Goal: Transaction & Acquisition: Purchase product/service

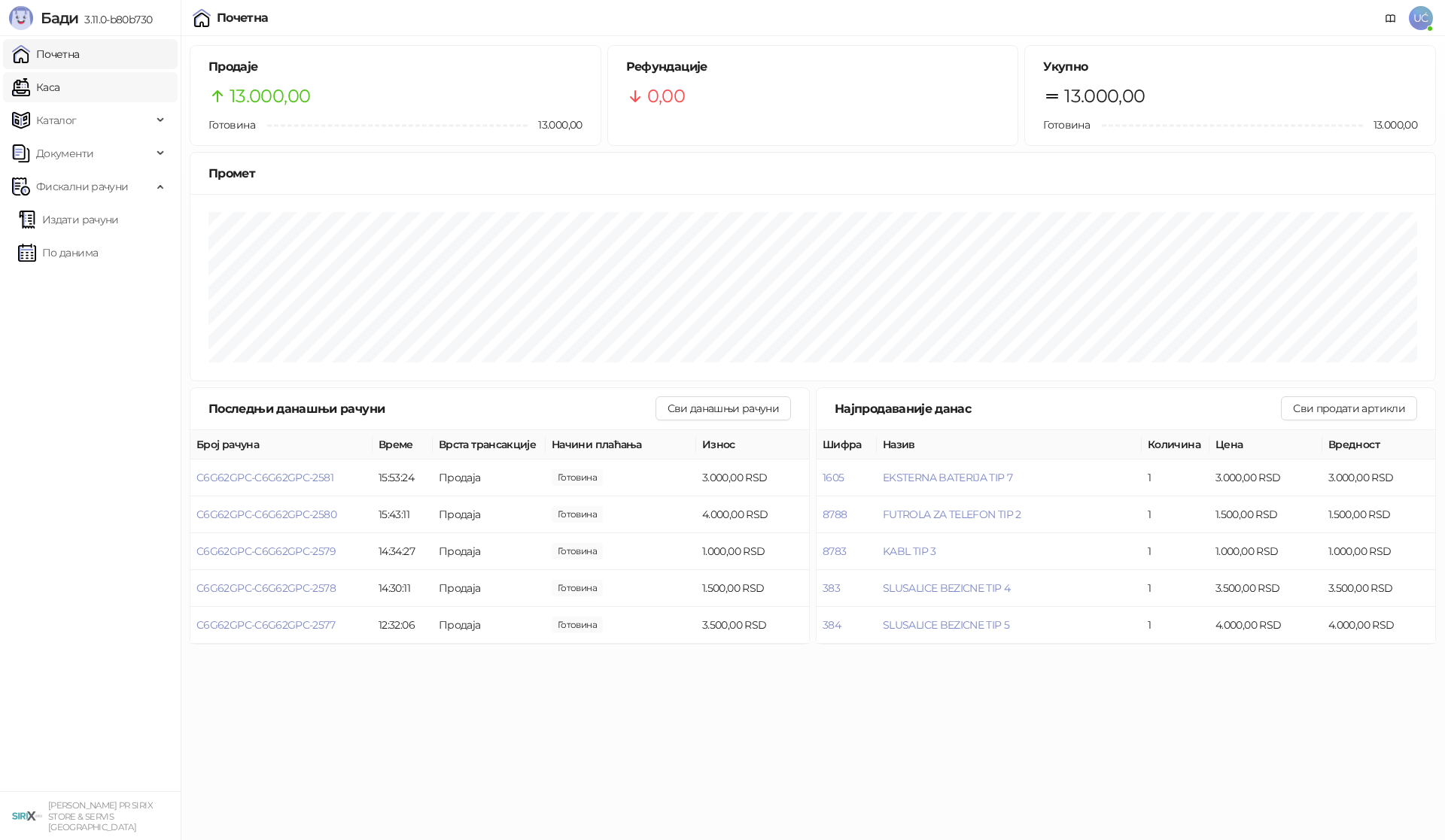
click at [59, 75] on link "Каса" at bounding box center [36, 88] width 47 height 30
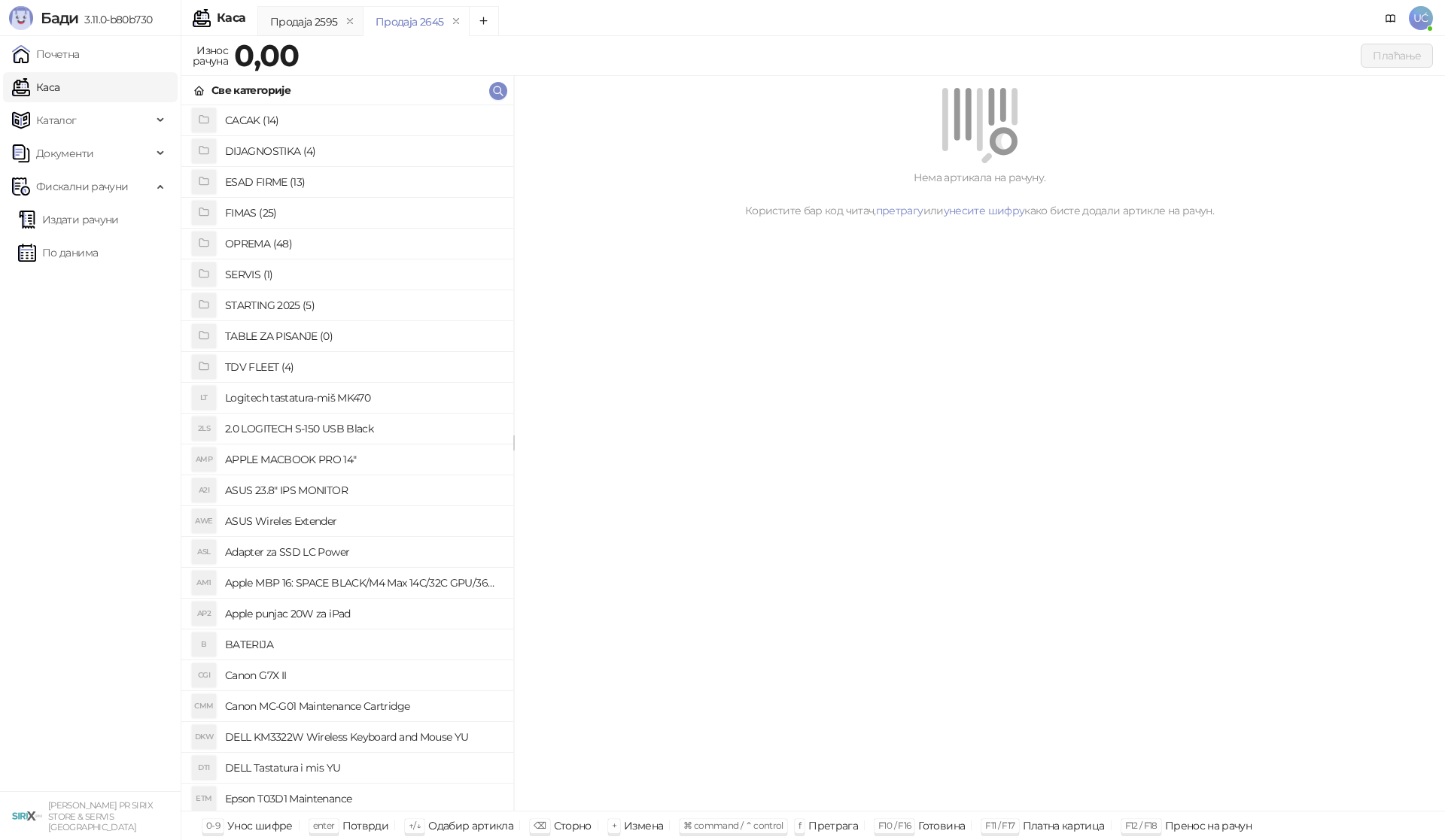
click at [280, 238] on h4 "OPREMA (48)" at bounding box center [363, 244] width 276 height 24
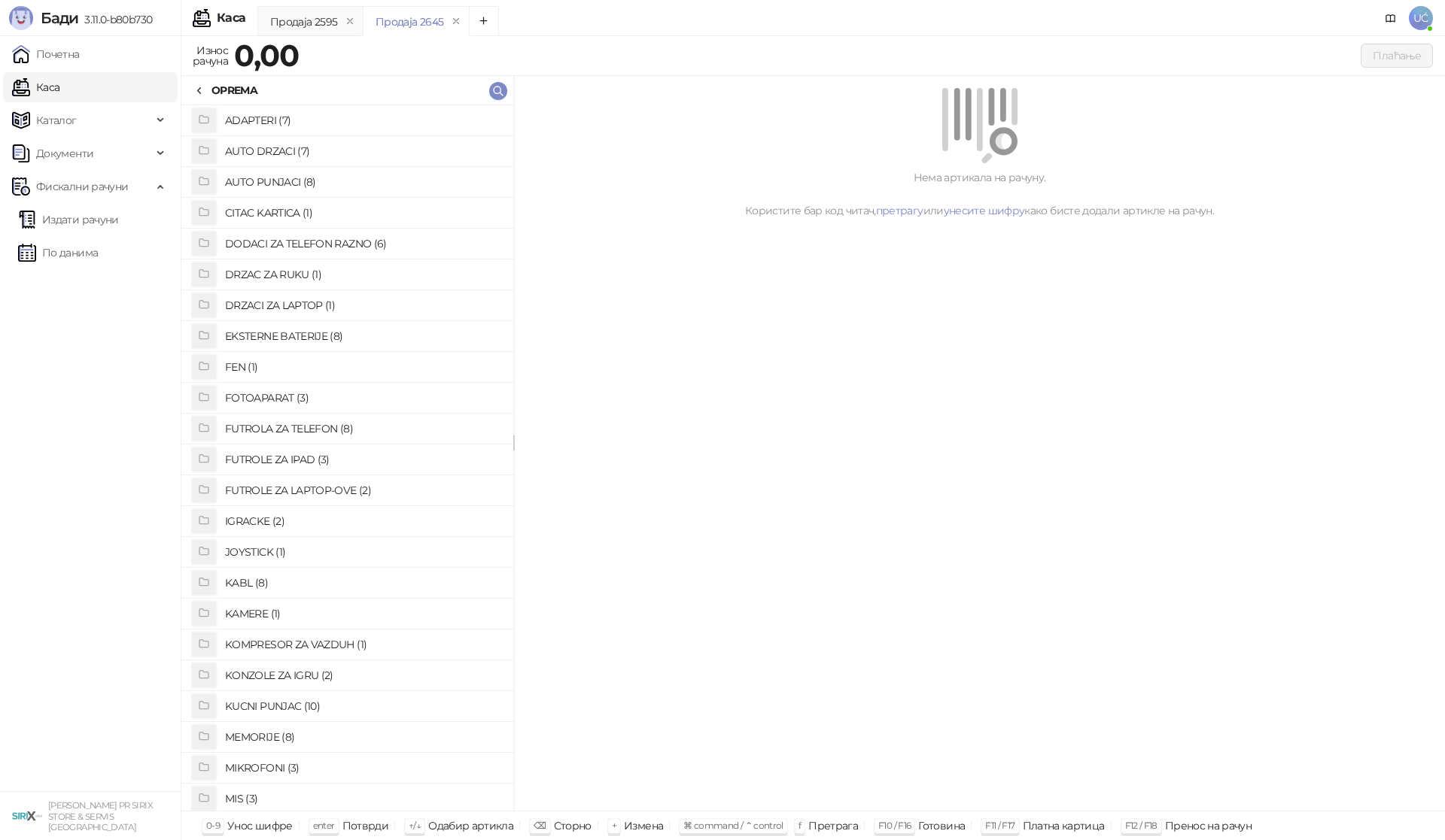
click at [281, 579] on h4 "KABL (8)" at bounding box center [363, 583] width 276 height 24
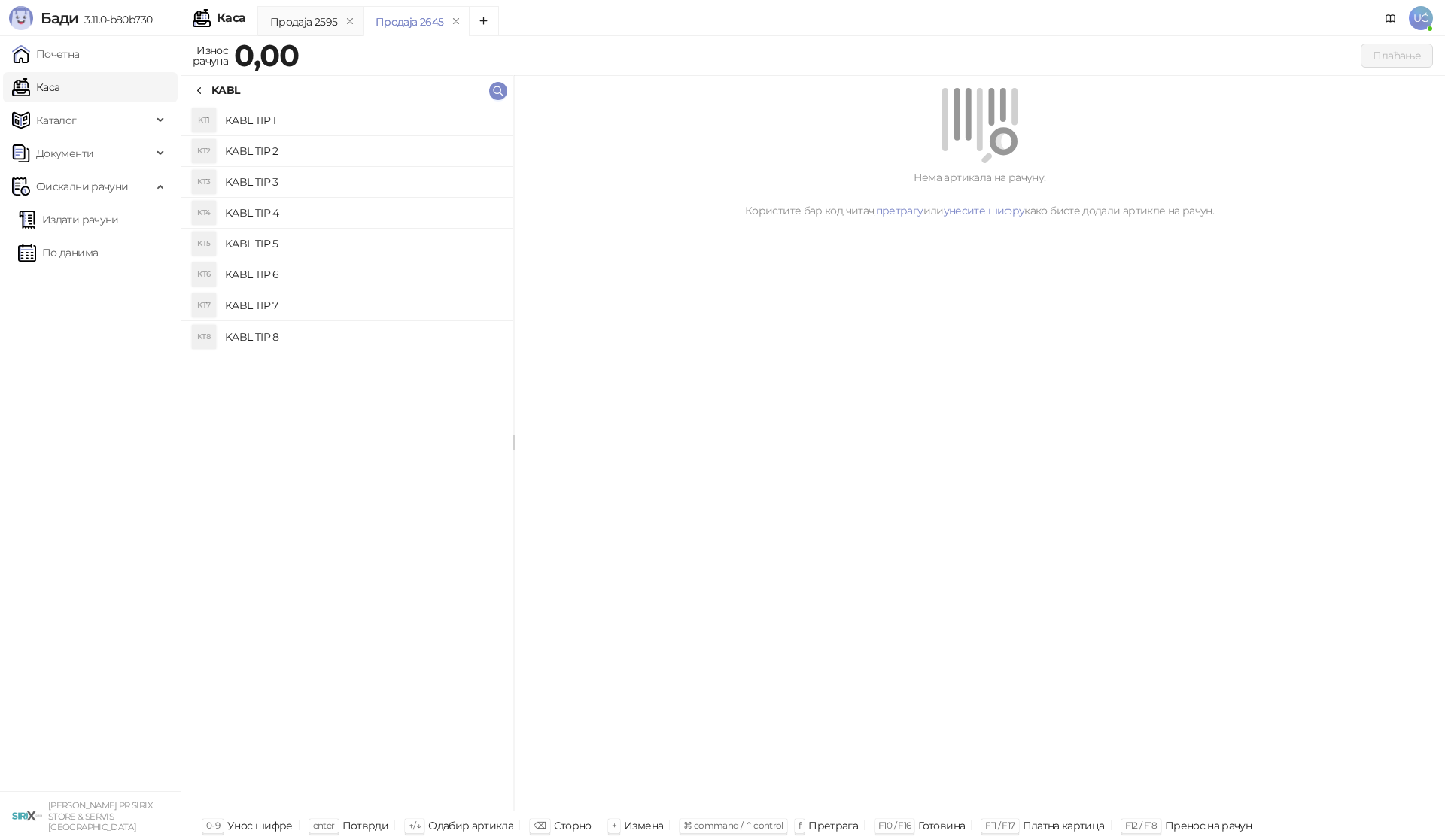
drag, startPoint x: 318, startPoint y: 123, endPoint x: 341, endPoint y: 121, distance: 23.1
click at [318, 122] on h4 "KABL TIP 1" at bounding box center [363, 120] width 276 height 24
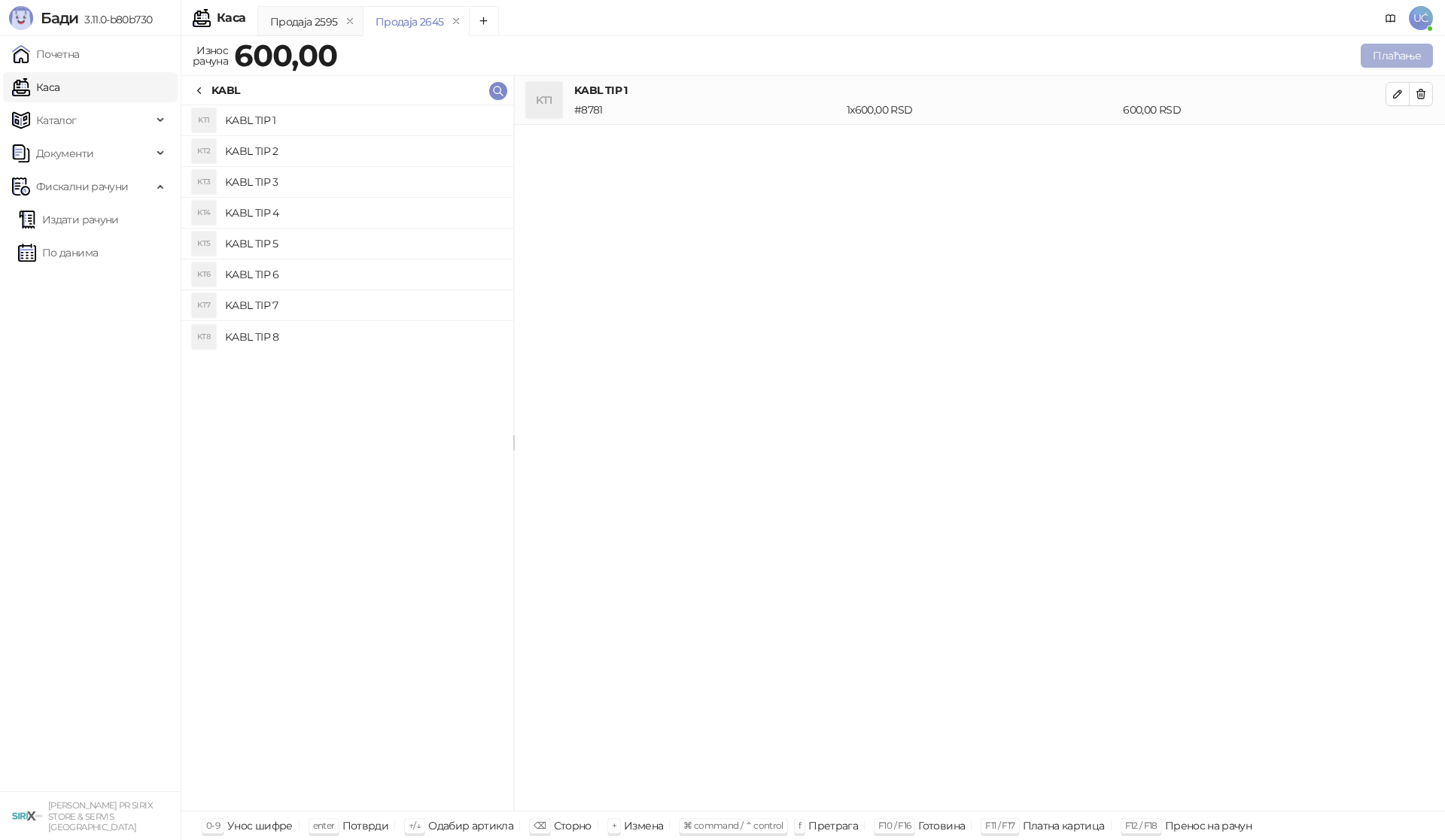
click at [1402, 58] on button "Плаћање" at bounding box center [1397, 55] width 73 height 24
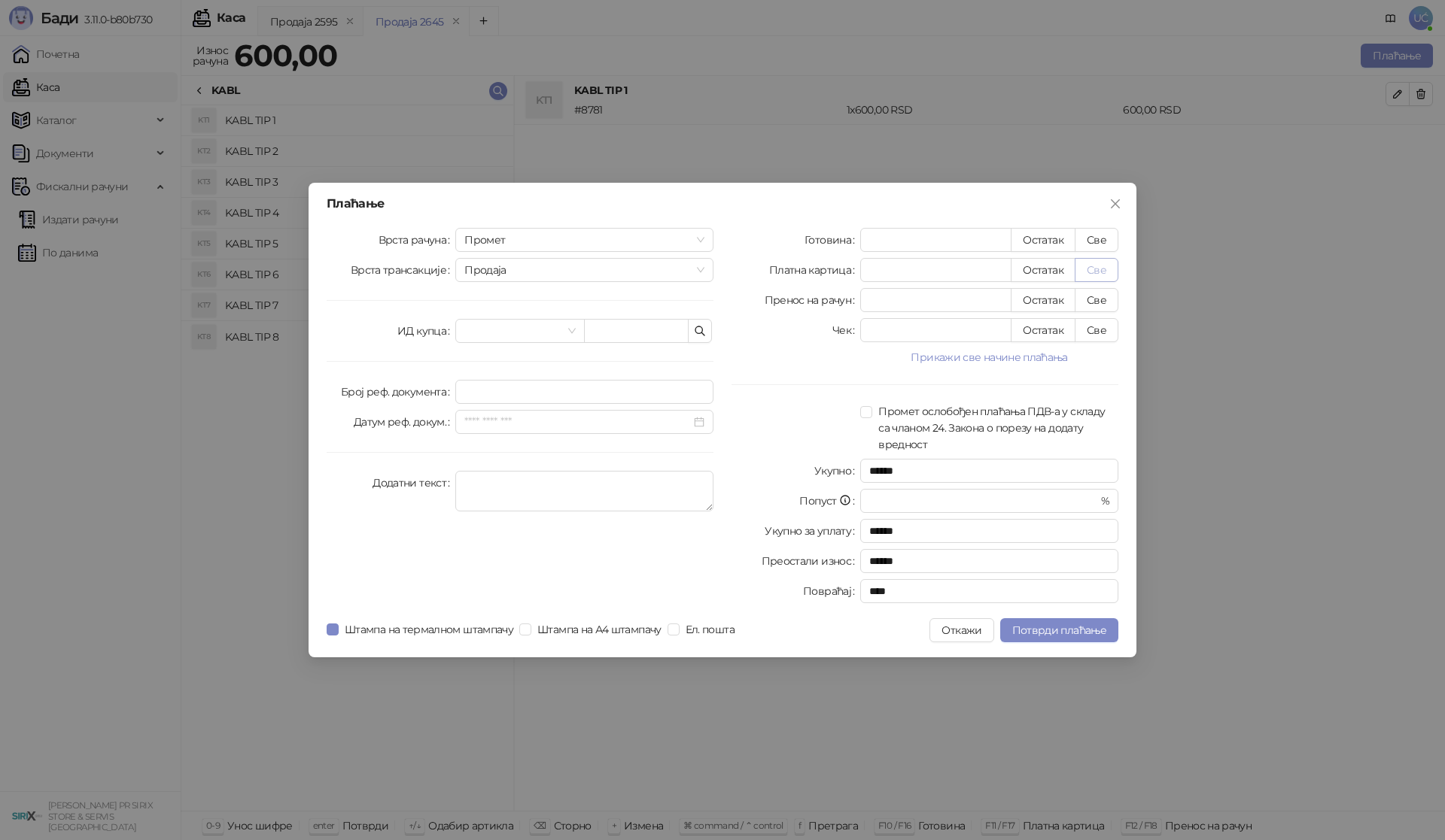
click at [1091, 272] on button "Све" at bounding box center [1096, 270] width 43 height 24
type input "***"
type input "****"
drag, startPoint x: 1068, startPoint y: 624, endPoint x: 1244, endPoint y: 425, distance: 265.7
click at [1069, 623] on button "Потврди плаћање" at bounding box center [1059, 630] width 118 height 24
